Goal: Navigation & Orientation: Find specific page/section

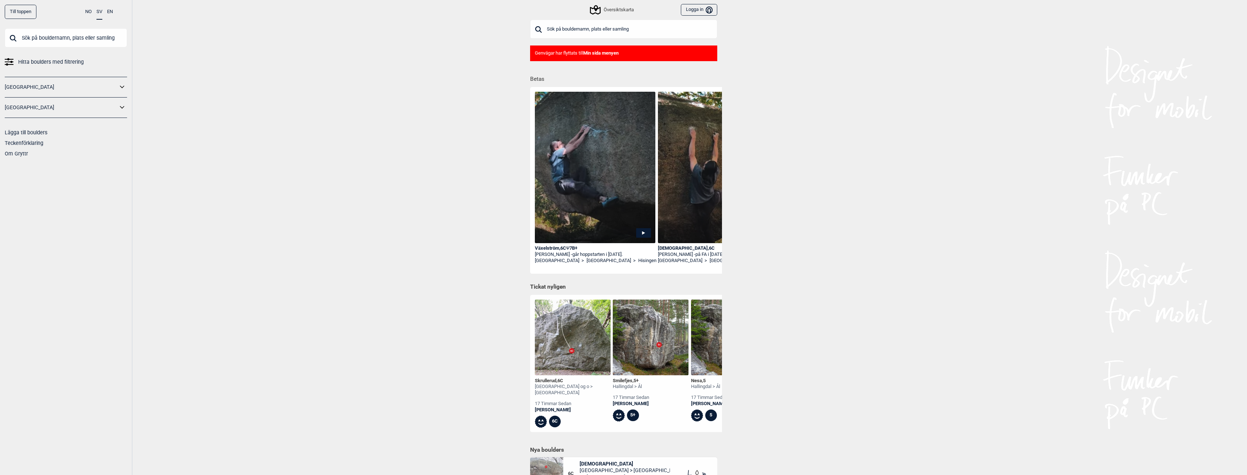
click at [399, 244] on div "Till toppen NO SV EN Hitta boulders med filtrering [GEOGRAPHIC_DATA] [GEOGRAPHI…" at bounding box center [623, 237] width 1247 height 475
click at [608, 12] on div "Översiktskarta" at bounding box center [612, 9] width 43 height 9
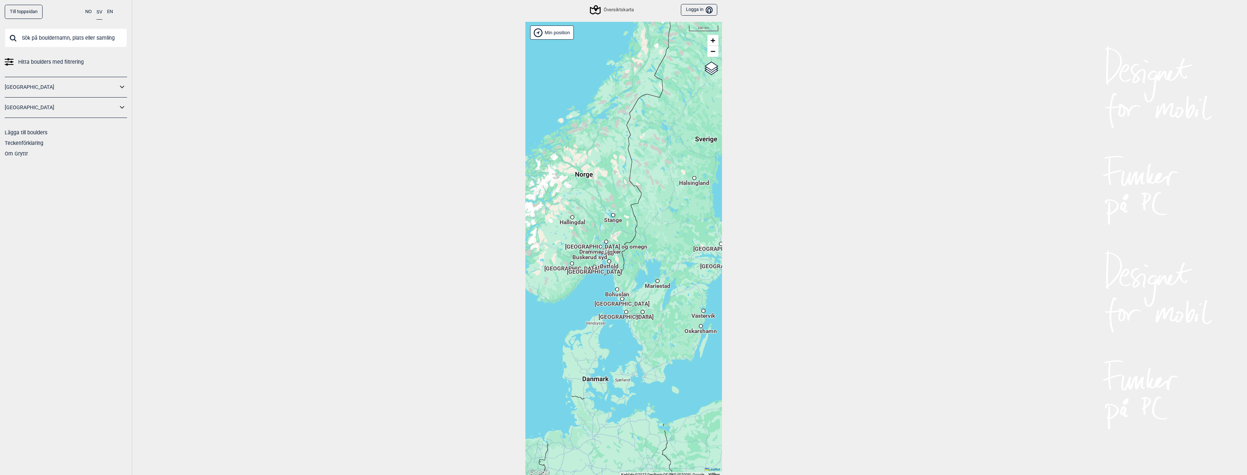
click at [625, 314] on span "[GEOGRAPHIC_DATA]" at bounding box center [626, 313] width 55 height 1
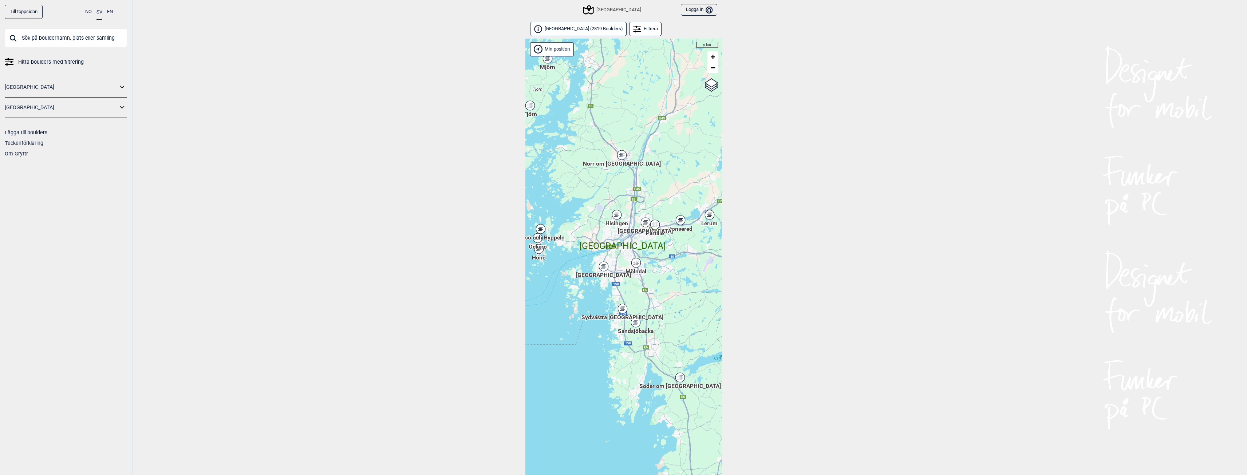
click at [619, 217] on icon at bounding box center [616, 214] width 9 height 9
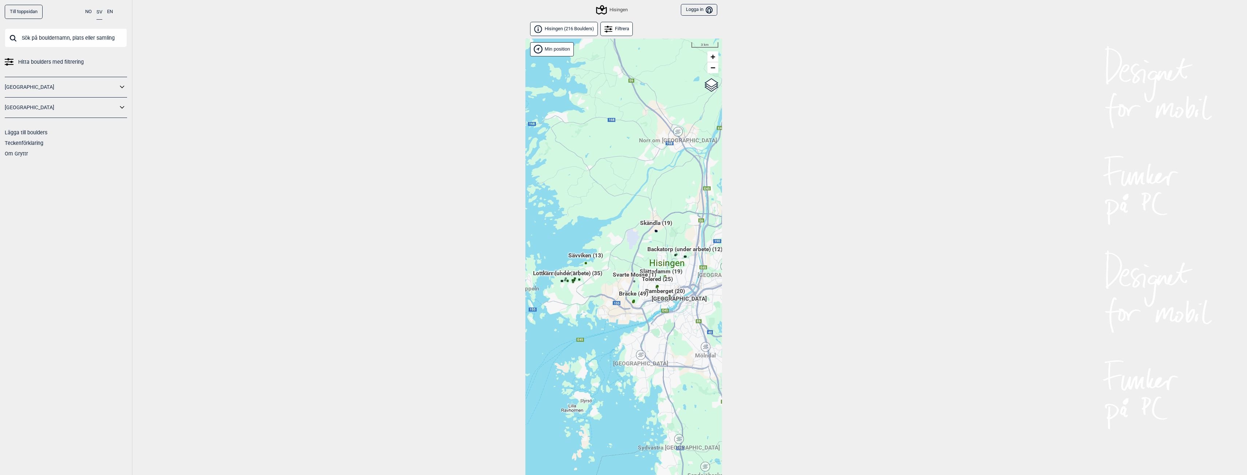
click at [659, 223] on span "Skändla (19)" at bounding box center [656, 226] width 32 height 14
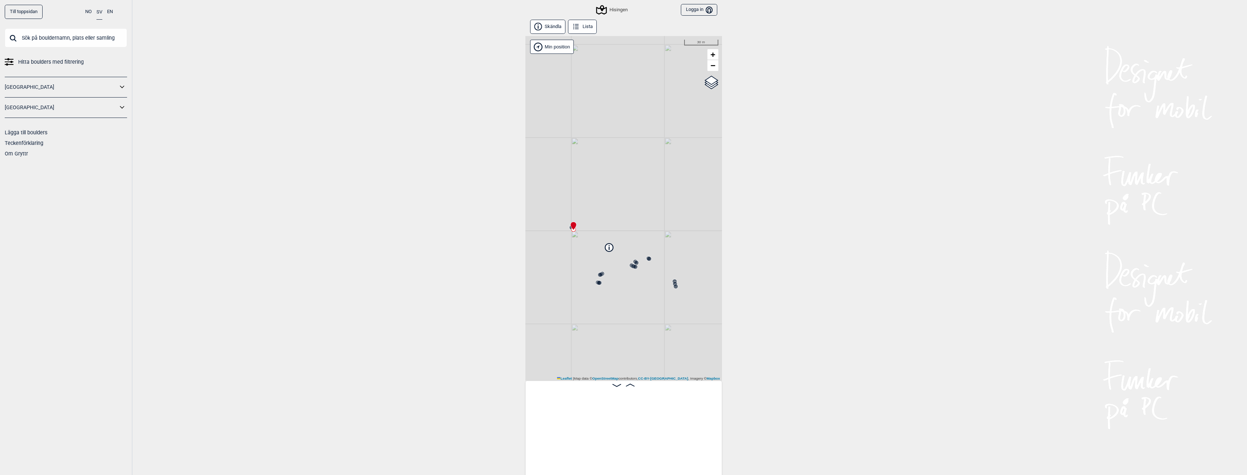
scroll to position [0, 57]
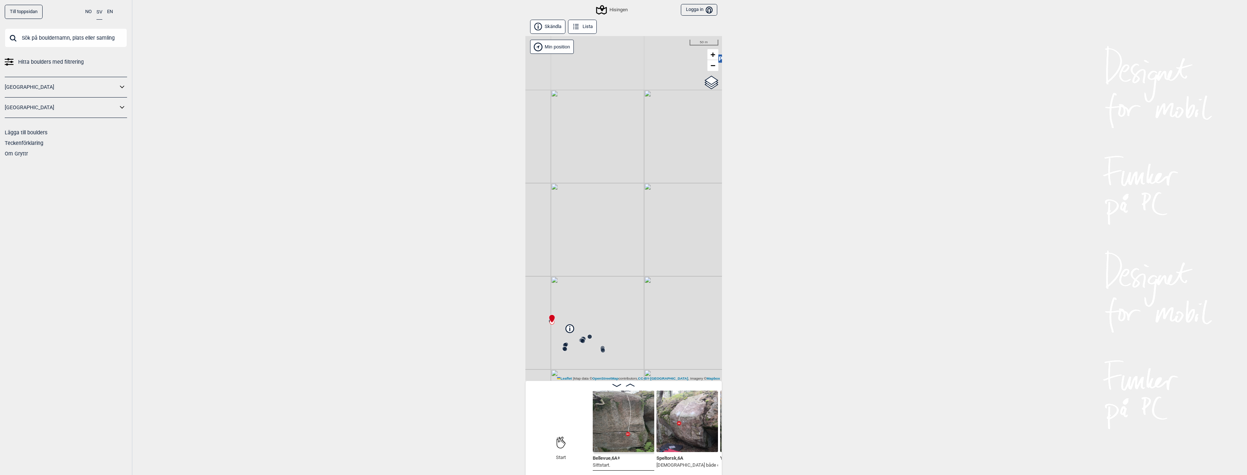
drag, startPoint x: 672, startPoint y: 222, endPoint x: 604, endPoint y: 311, distance: 111.1
click at [604, 311] on div "Hisingen Min position 50 m + − OpenStreetMap Google satellite Leaflet | Map dat…" at bounding box center [623, 208] width 197 height 345
drag, startPoint x: 603, startPoint y: 289, endPoint x: 669, endPoint y: 294, distance: 66.1
click at [669, 294] on div "Hisingen Min position 10 m + − OpenStreetMap Google satellite Leaflet | Map dat…" at bounding box center [623, 208] width 197 height 345
click at [534, 185] on div at bounding box center [536, 183] width 6 height 6
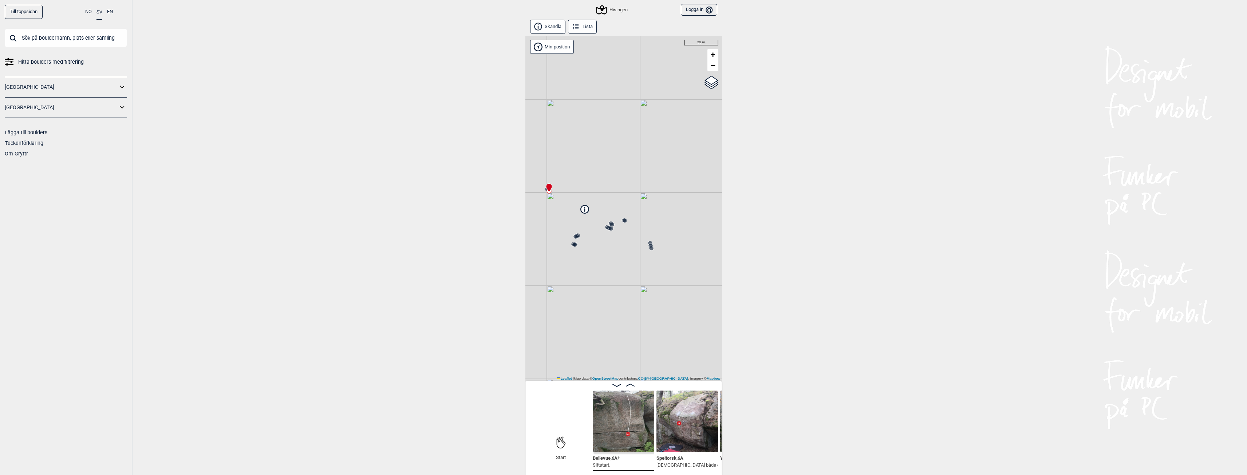
drag, startPoint x: 580, startPoint y: 224, endPoint x: 599, endPoint y: 217, distance: 20.1
click at [599, 217] on div "Hisingen Min position 30 m + − OpenStreetMap Google satellite Leaflet | Map dat…" at bounding box center [623, 208] width 197 height 345
click at [553, 185] on circle at bounding box center [553, 185] width 4 height 4
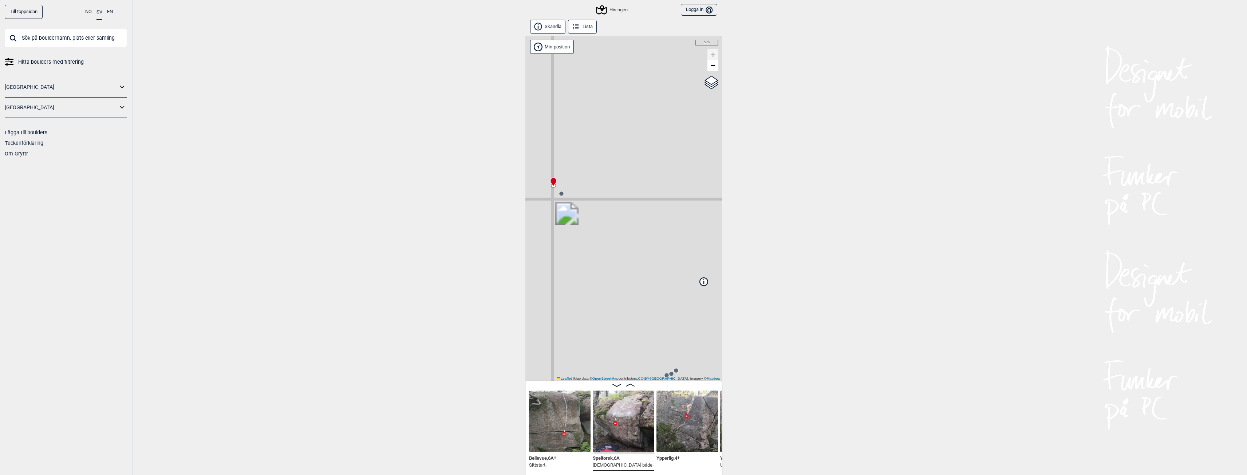
click at [561, 193] on circle at bounding box center [561, 194] width 4 height 4
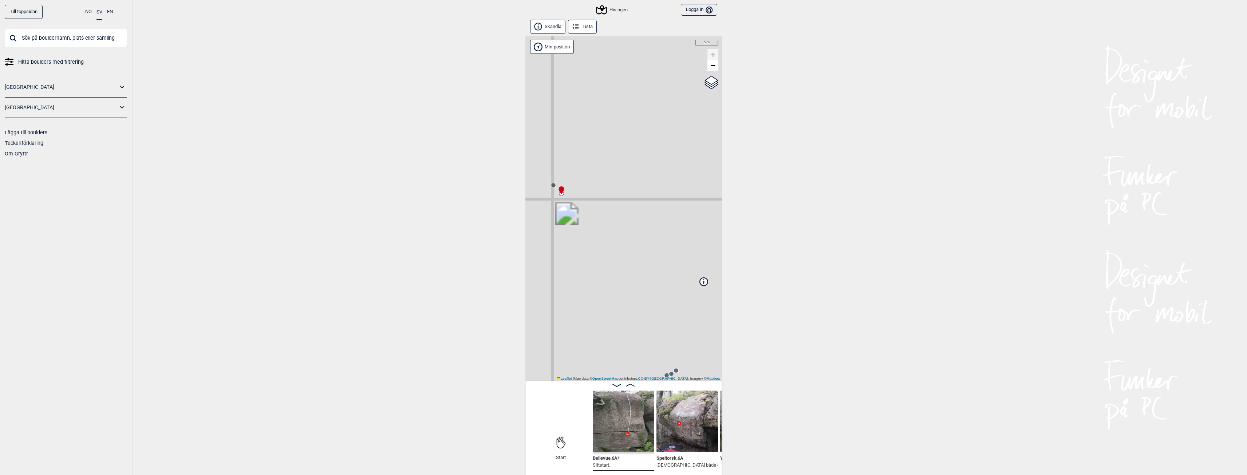
click at [555, 187] on icon at bounding box center [554, 185] width 6 height 6
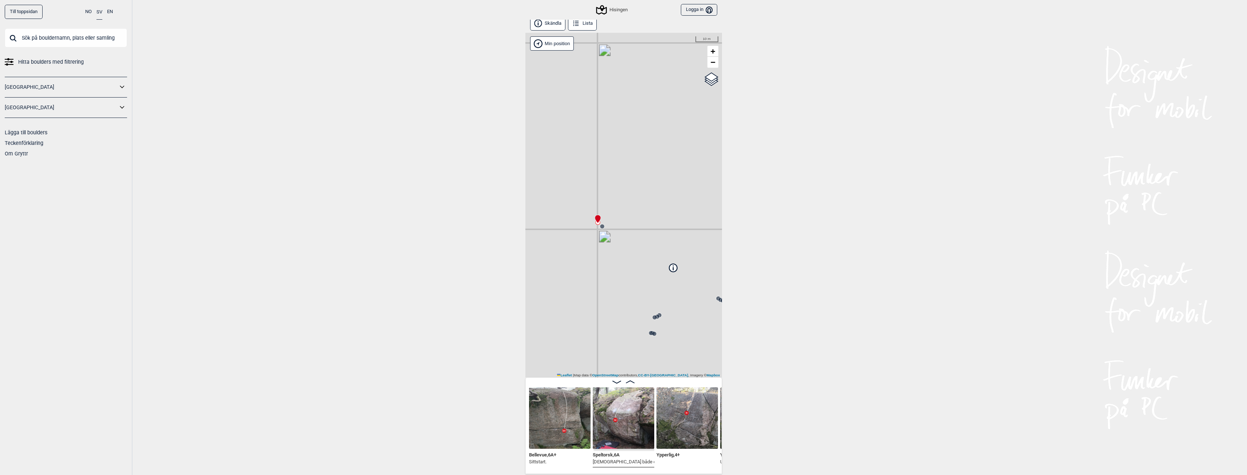
scroll to position [4, 0]
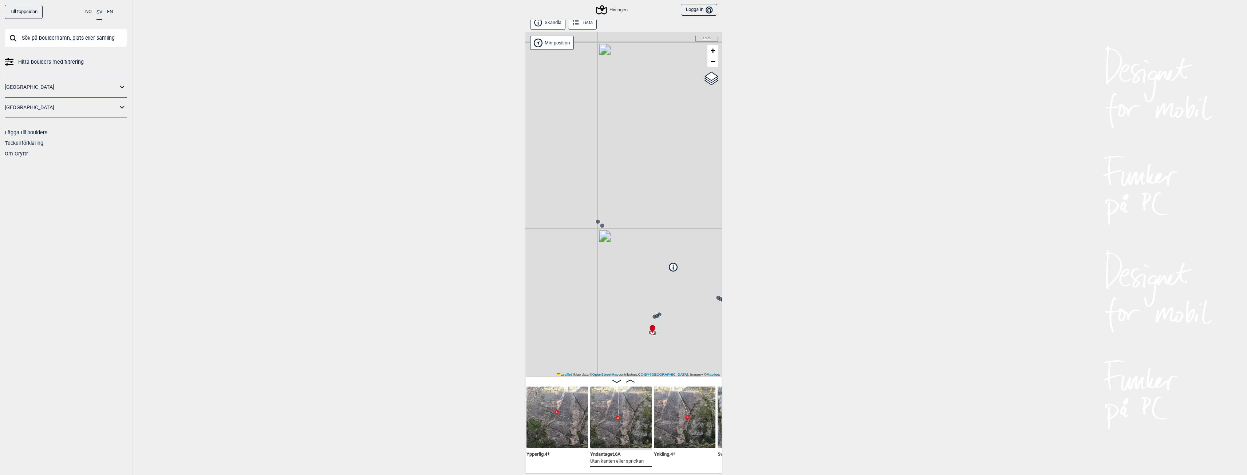
scroll to position [0, 252]
click at [565, 429] on img at bounding box center [556, 418] width 62 height 62
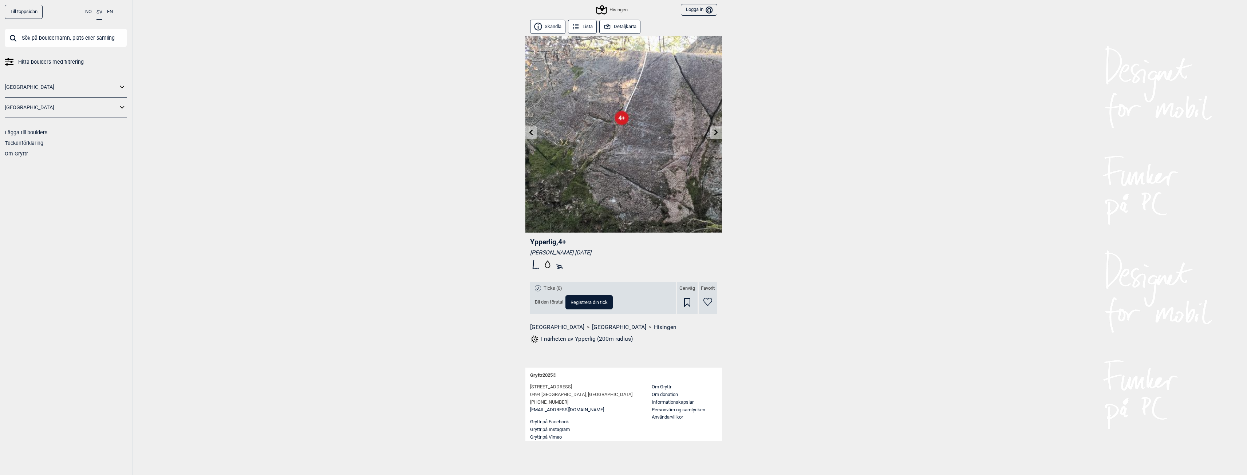
click at [716, 135] on icon at bounding box center [716, 132] width 4 height 6
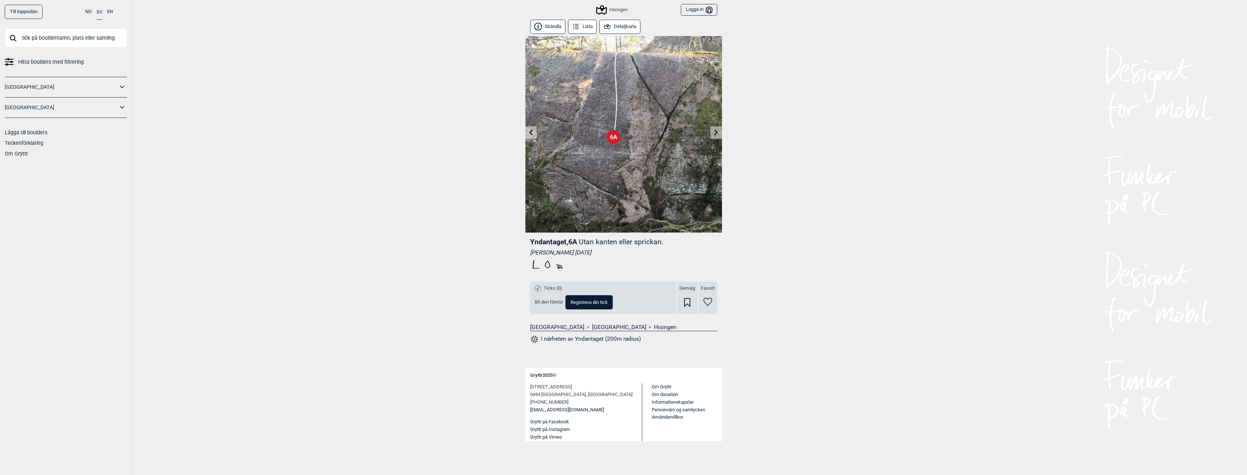
click at [716, 135] on icon at bounding box center [716, 132] width 4 height 6
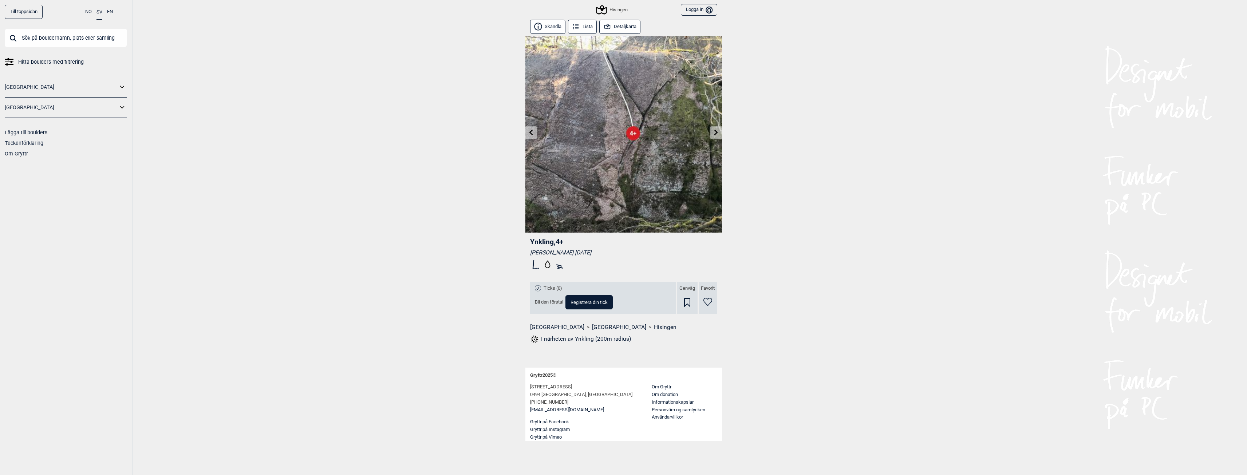
click at [716, 135] on icon at bounding box center [716, 132] width 4 height 6
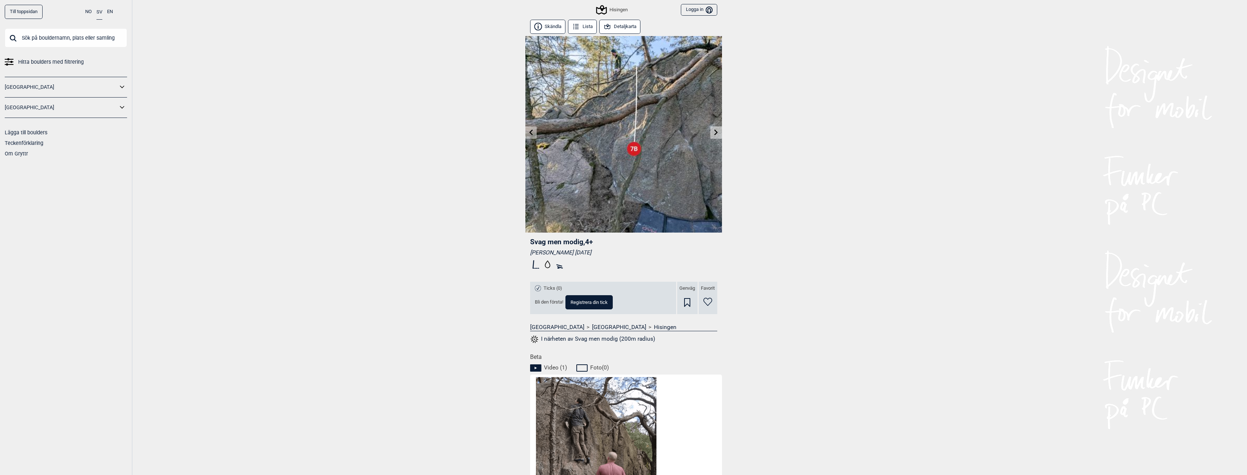
click at [298, 233] on div "Till toppsidan NO SV EN Hitta boulders med filtrering [GEOGRAPHIC_DATA] [GEOGRA…" at bounding box center [623, 237] width 1247 height 475
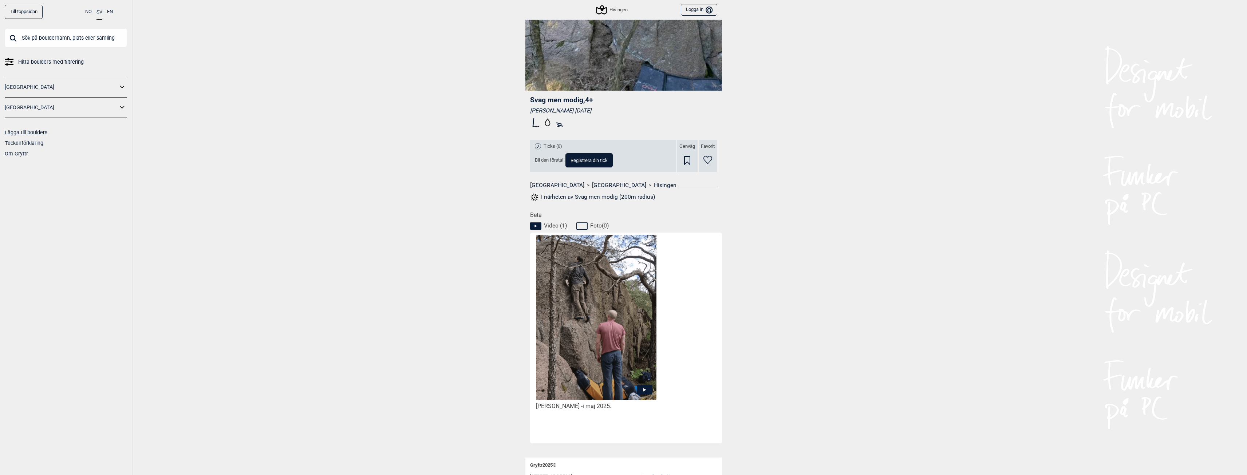
scroll to position [146, 0]
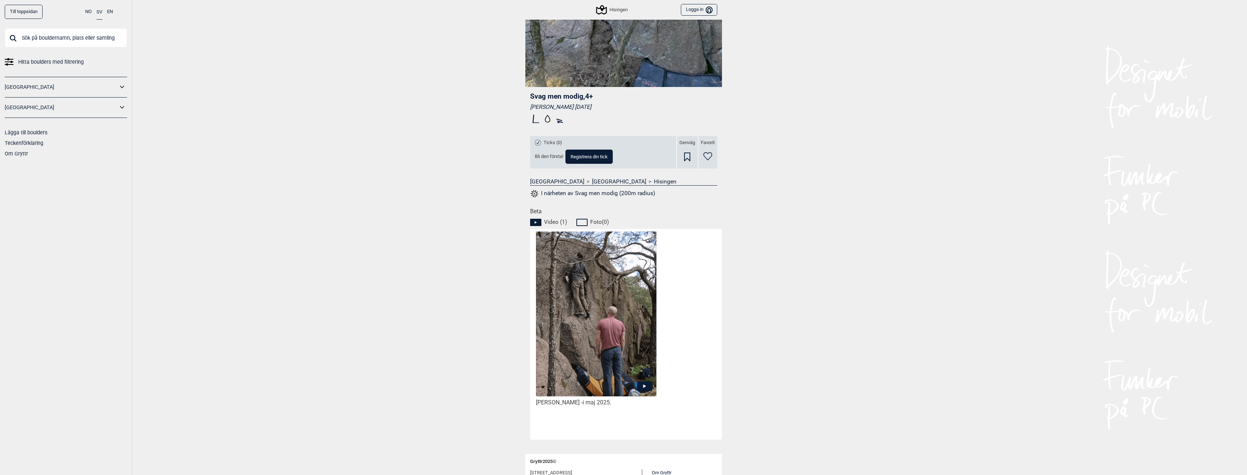
click at [449, 201] on div "Till toppsidan NO SV EN Hitta boulders med filtrering [GEOGRAPHIC_DATA] [GEOGRA…" at bounding box center [623, 91] width 1247 height 475
